Goal: Task Accomplishment & Management: Manage account settings

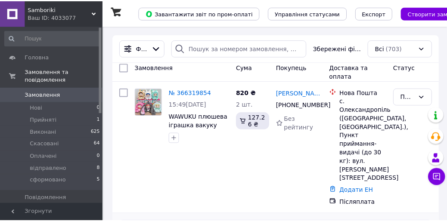
scroll to position [115, 0]
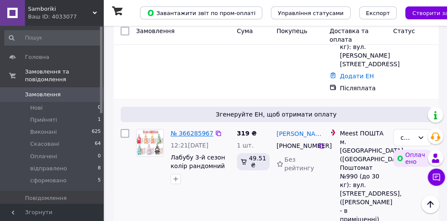
click at [193, 133] on link "№ 366285967" at bounding box center [191, 133] width 43 height 7
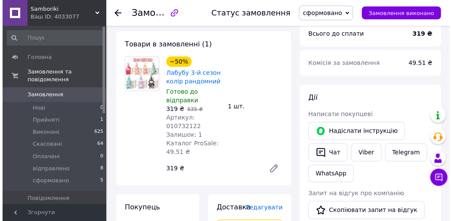
scroll to position [459, 0]
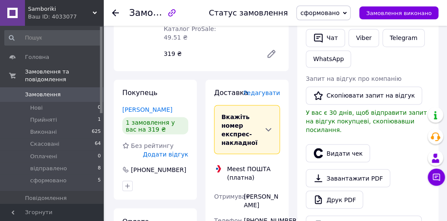
click at [263, 90] on span "Редагувати" at bounding box center [261, 93] width 37 height 7
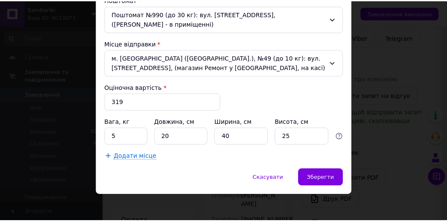
scroll to position [278, 0]
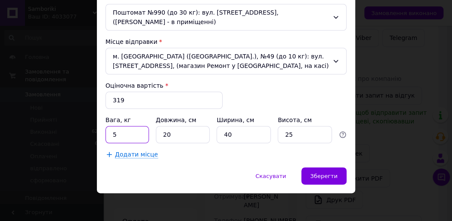
click at [123, 131] on input "5" at bounding box center [126, 134] width 43 height 17
type input "1"
click at [232, 131] on input "40" at bounding box center [244, 134] width 54 height 17
type input "4"
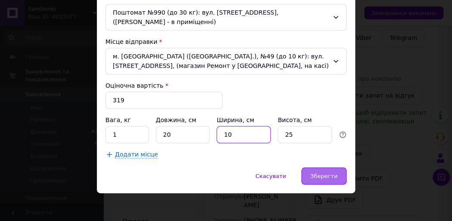
type input "10"
click at [318, 175] on span "Зберегти" at bounding box center [323, 176] width 27 height 6
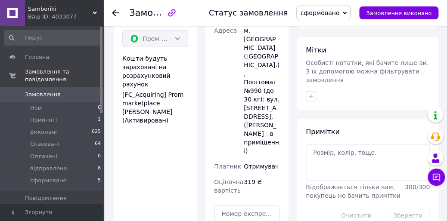
scroll to position [689, 0]
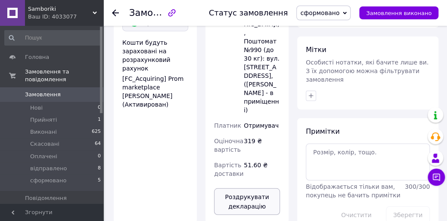
click at [246, 189] on button "Роздрукувати декларацію" at bounding box center [247, 202] width 66 height 27
